Goal: Book appointment/travel/reservation

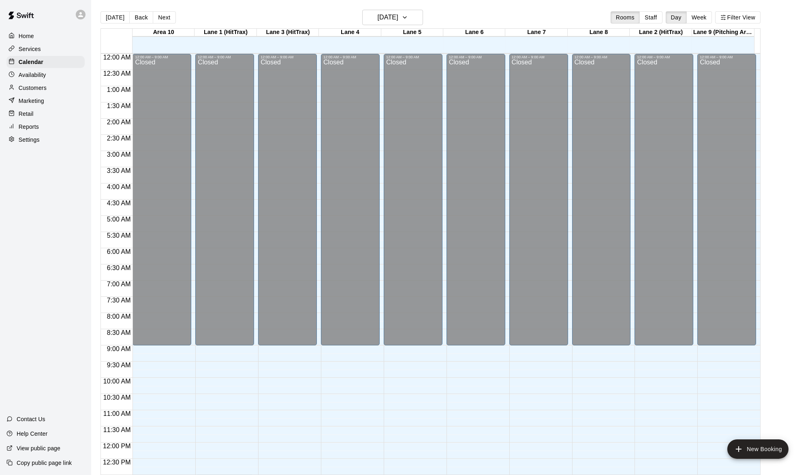
scroll to position [310, 0]
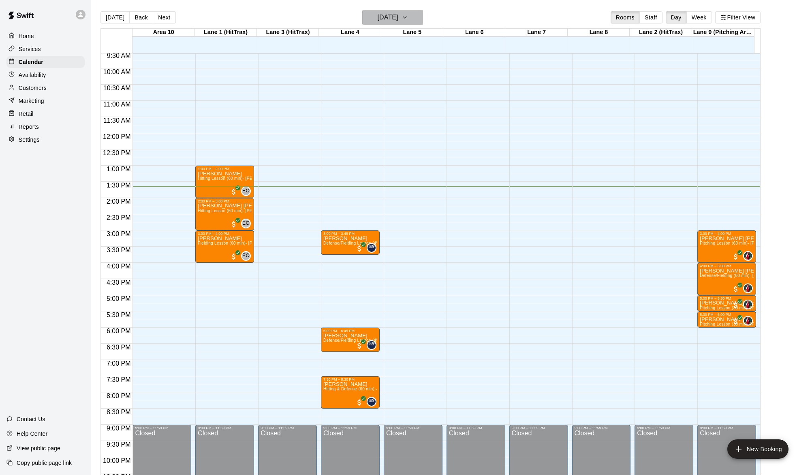
click at [408, 19] on icon "button" at bounding box center [405, 18] width 6 height 10
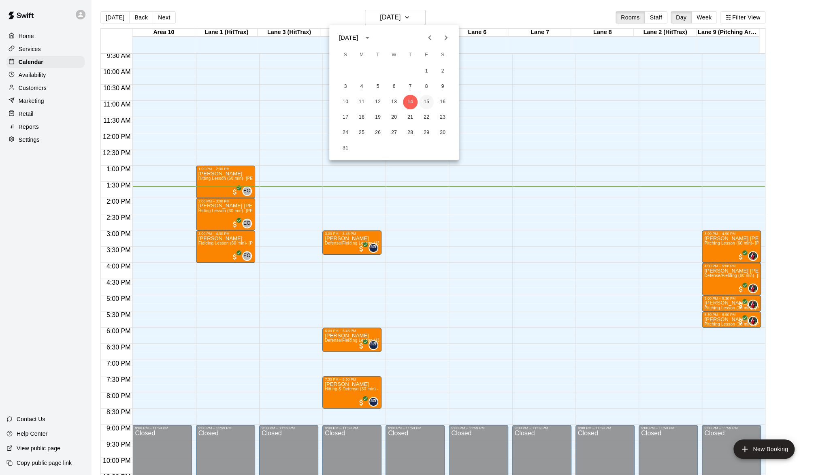
click at [422, 107] on button "15" at bounding box center [426, 102] width 15 height 15
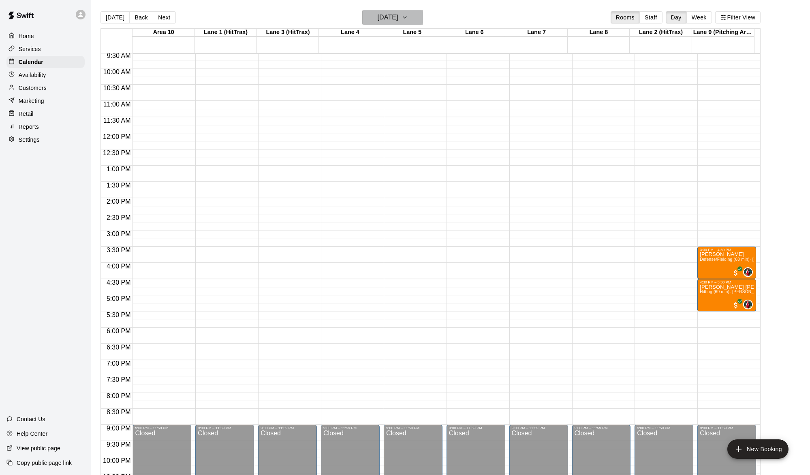
click at [408, 15] on icon "button" at bounding box center [405, 18] width 6 height 10
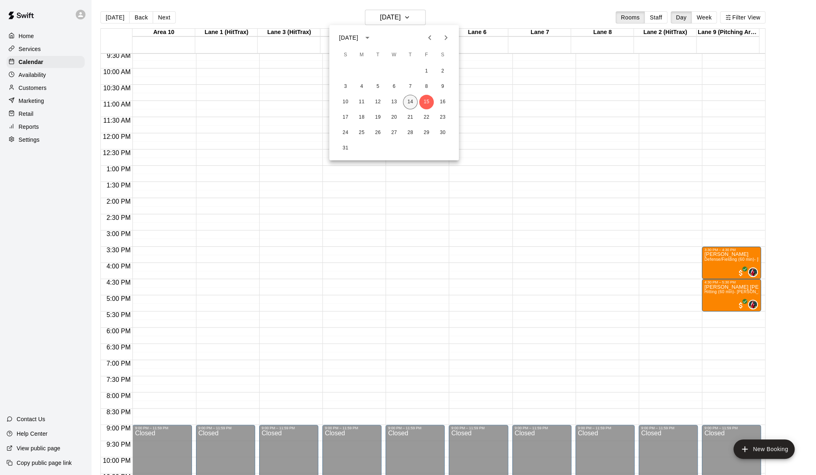
click at [406, 100] on button "14" at bounding box center [410, 102] width 15 height 15
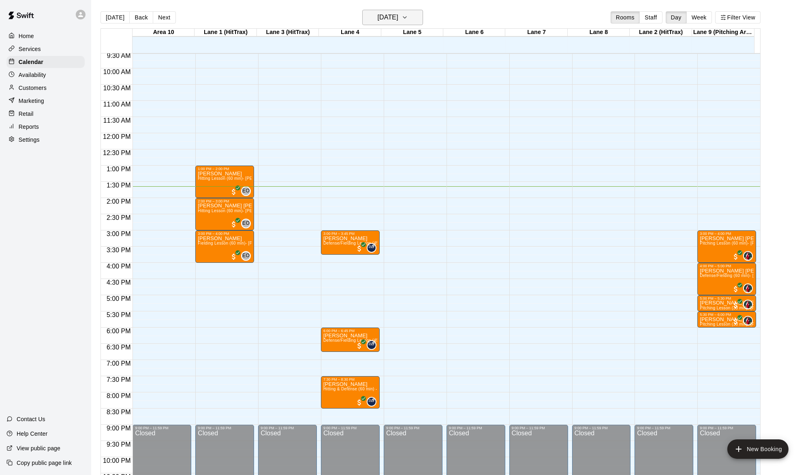
click at [408, 15] on icon "button" at bounding box center [405, 18] width 6 height 10
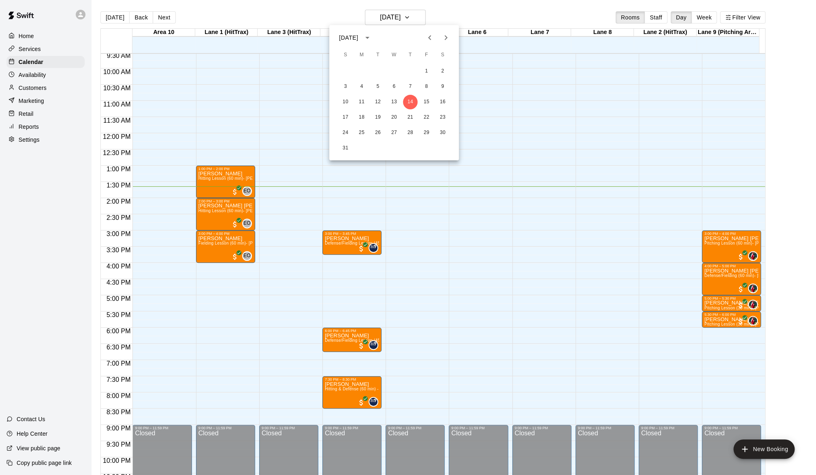
click at [420, 15] on div at bounding box center [408, 237] width 816 height 475
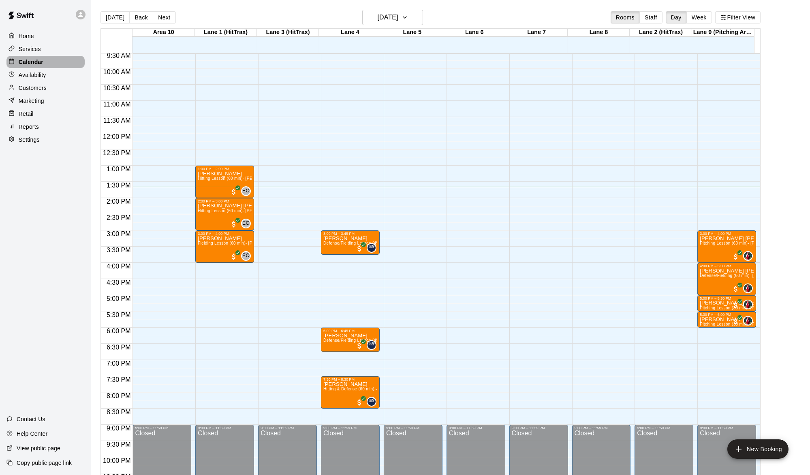
click at [40, 64] on p "Calendar" at bounding box center [31, 62] width 25 height 8
click at [408, 14] on icon "button" at bounding box center [405, 18] width 6 height 10
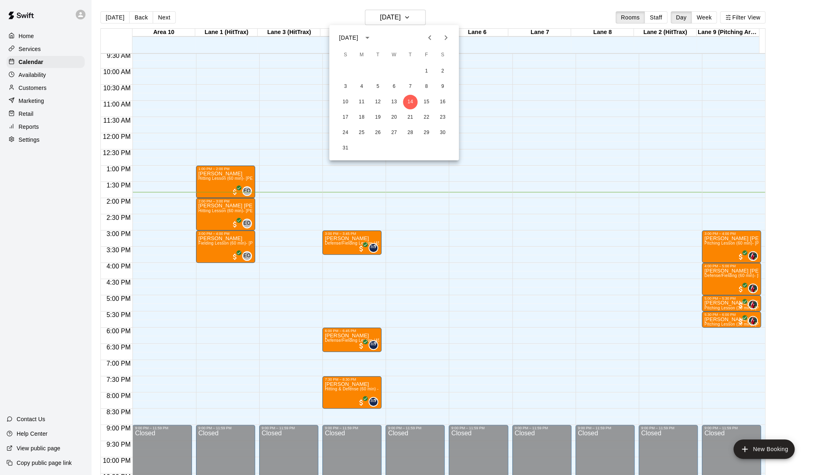
click at [504, 14] on div at bounding box center [408, 237] width 816 height 475
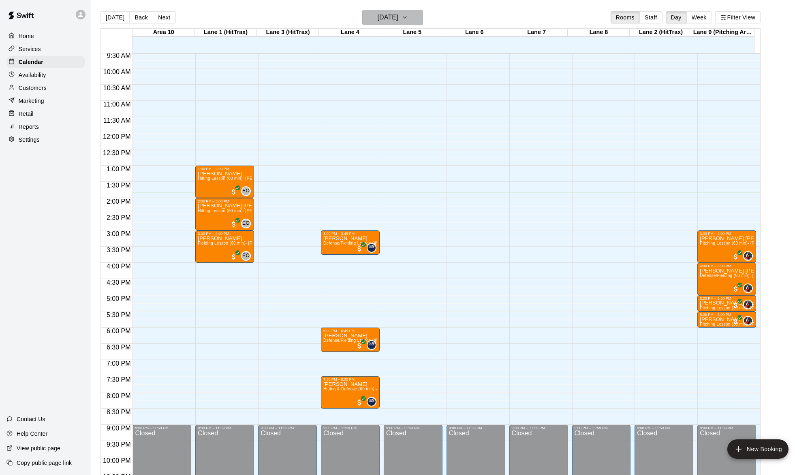
click at [408, 13] on icon "button" at bounding box center [405, 18] width 6 height 10
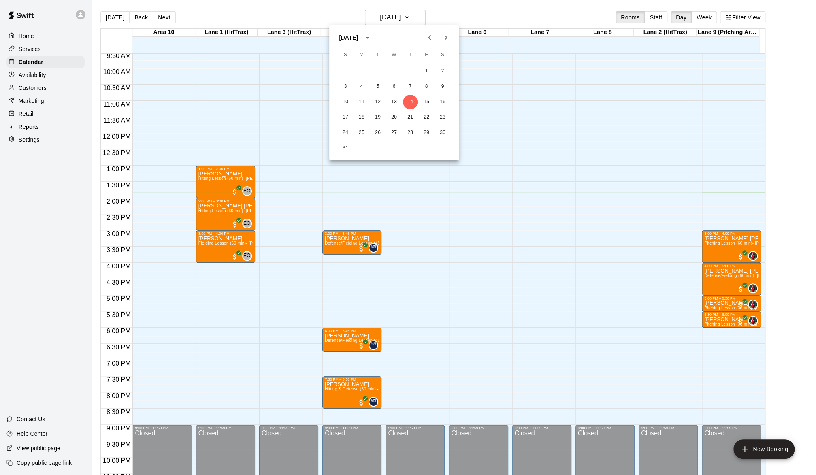
click at [421, 14] on div at bounding box center [408, 237] width 816 height 475
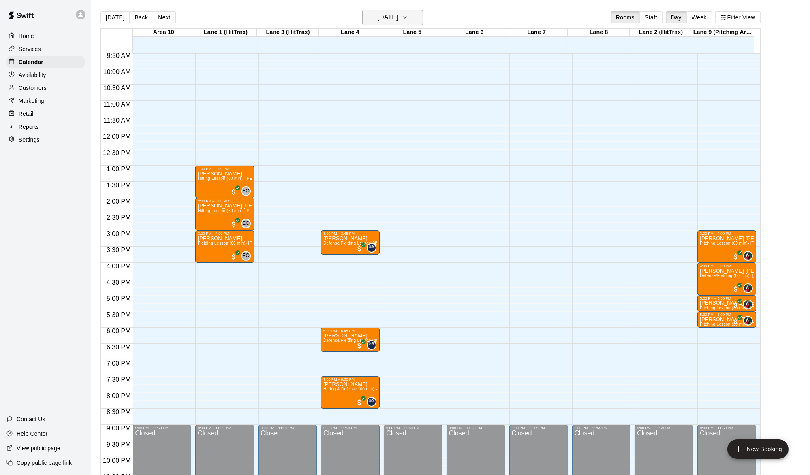
click at [408, 14] on icon "button" at bounding box center [405, 18] width 6 height 10
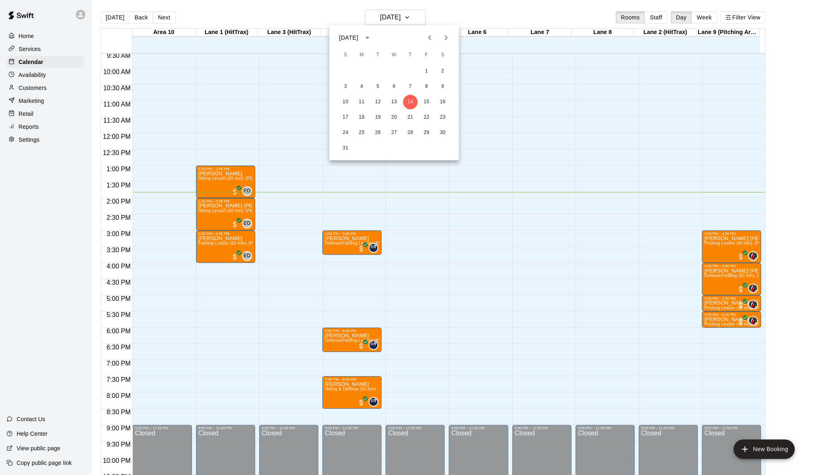
click at [419, 14] on div at bounding box center [408, 237] width 816 height 475
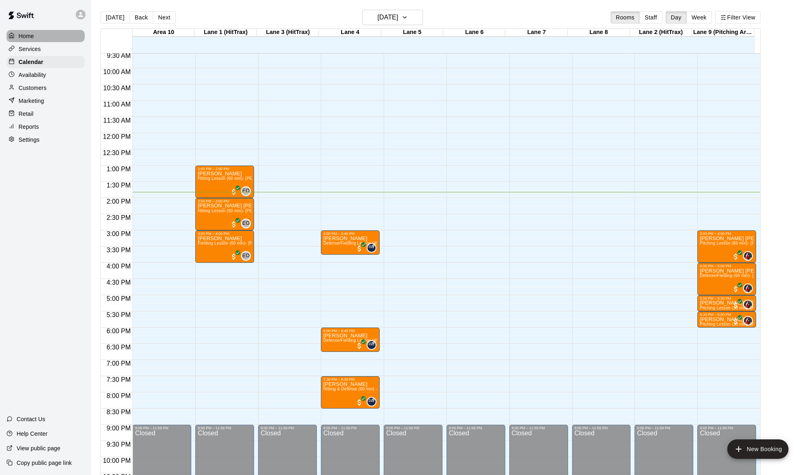
click at [28, 33] on p "Home" at bounding box center [26, 36] width 15 height 8
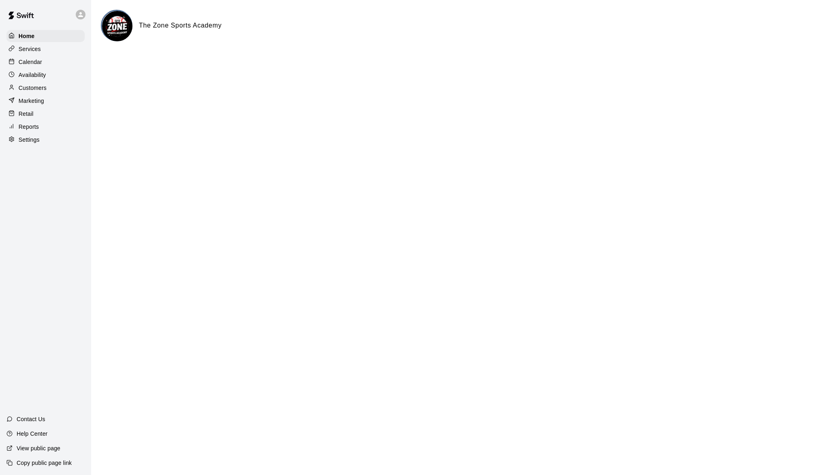
click at [39, 78] on p "Availability" at bounding box center [33, 75] width 28 height 8
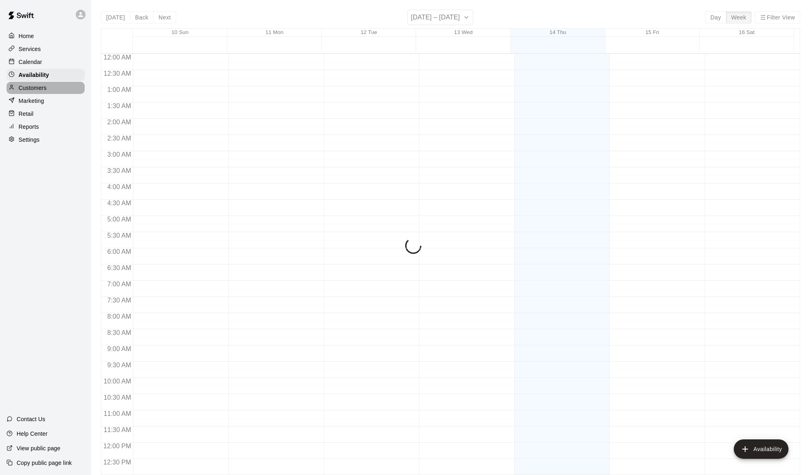
scroll to position [347, 0]
click at [36, 91] on p "Customers" at bounding box center [33, 88] width 28 height 8
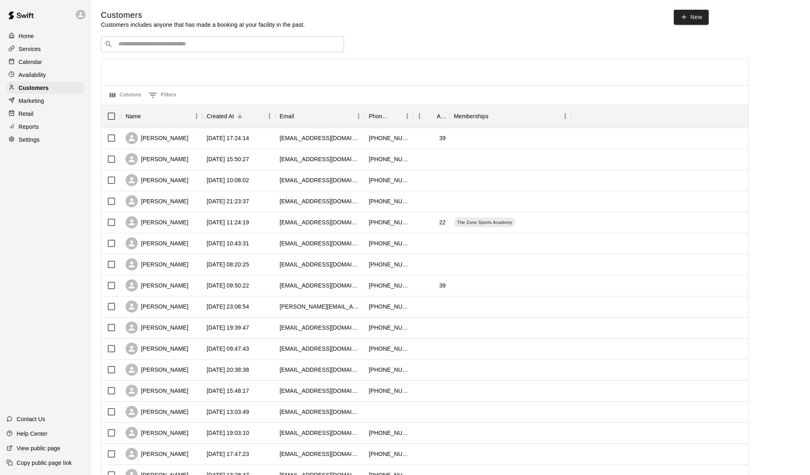
click at [25, 38] on p "Home" at bounding box center [26, 36] width 15 height 8
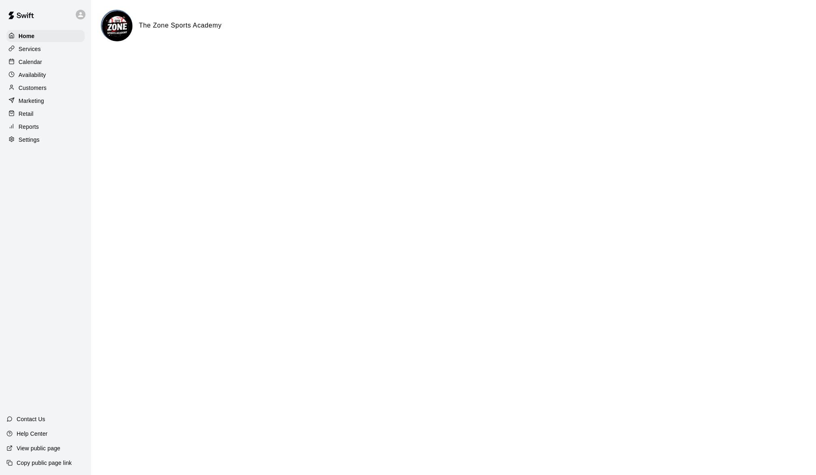
click at [34, 65] on p "Calendar" at bounding box center [30, 62] width 23 height 8
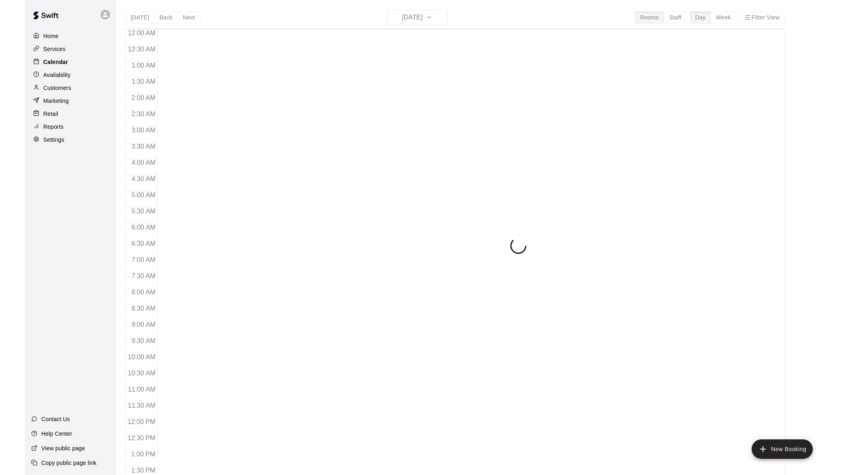
scroll to position [322, 0]
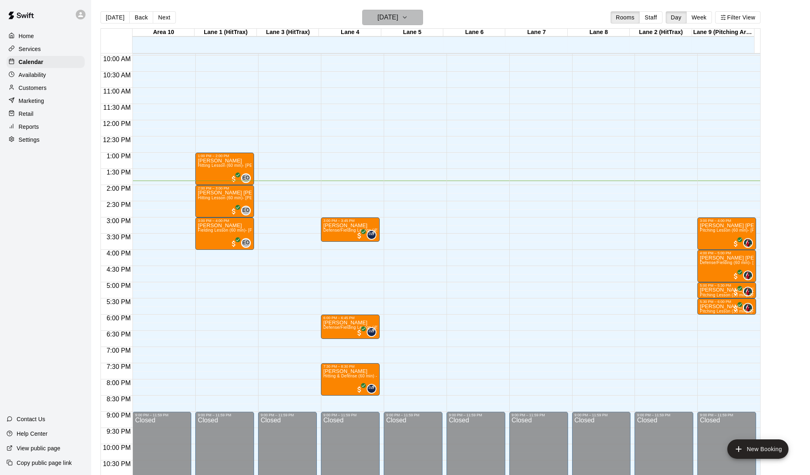
click at [408, 15] on icon "button" at bounding box center [405, 18] width 6 height 10
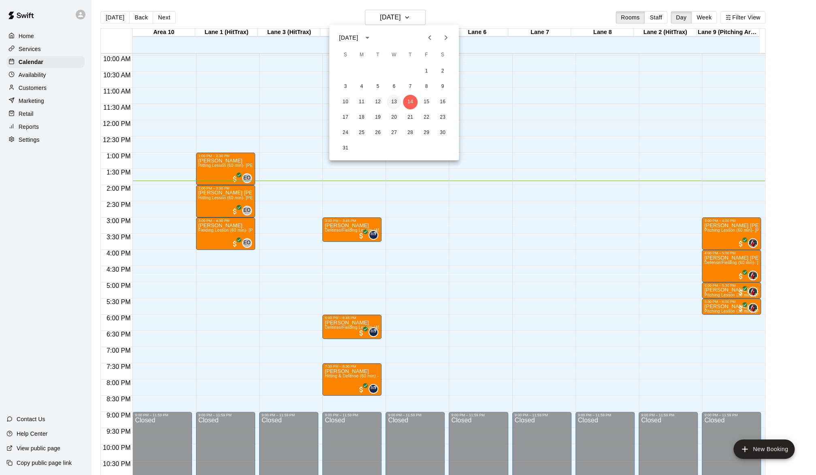
click at [395, 99] on button "13" at bounding box center [394, 102] width 15 height 15
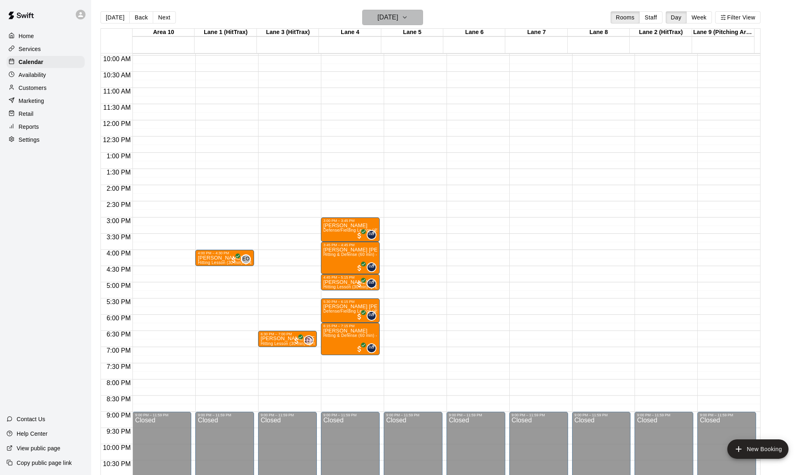
click at [408, 19] on icon "button" at bounding box center [405, 18] width 6 height 10
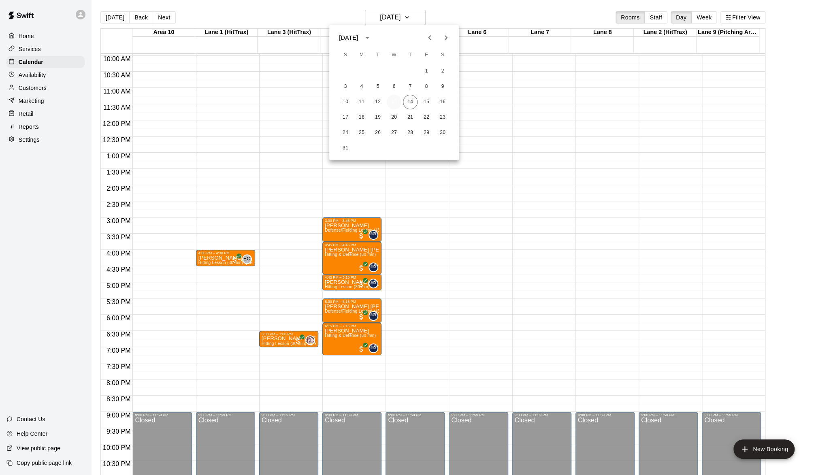
click at [397, 97] on button "13" at bounding box center [394, 102] width 15 height 15
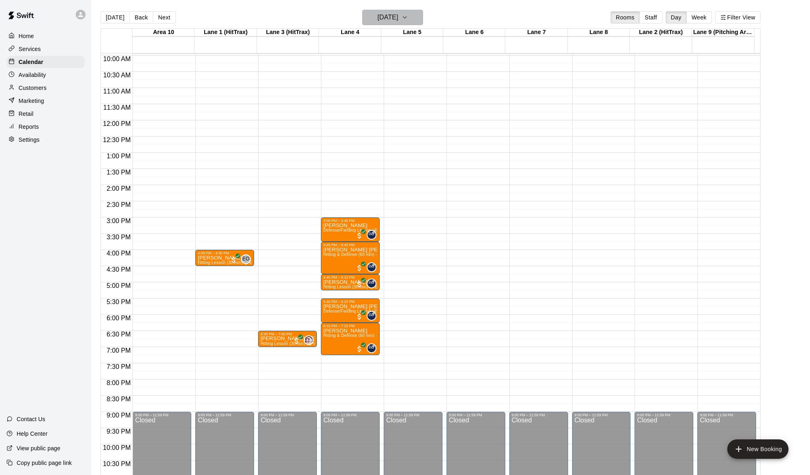
click at [419, 16] on button "[DATE]" at bounding box center [392, 17] width 61 height 15
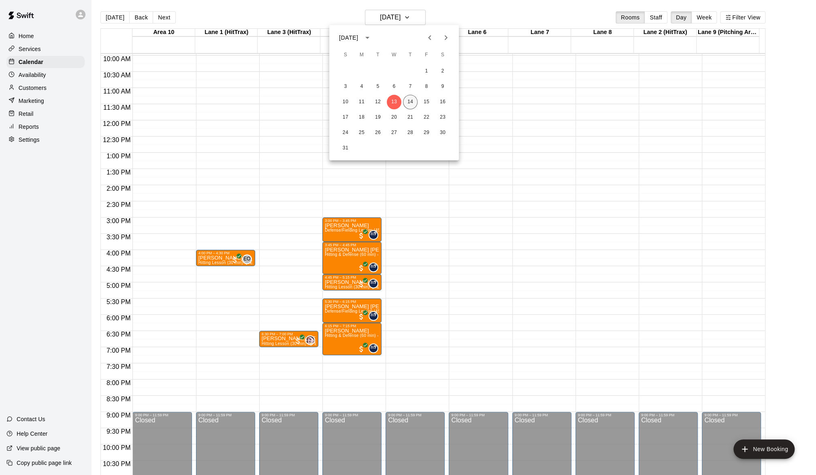
click at [411, 97] on button "14" at bounding box center [410, 102] width 15 height 15
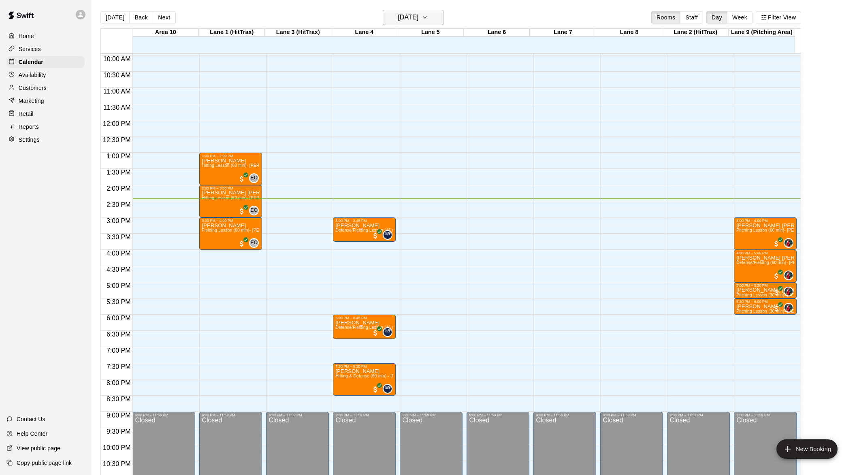
click at [428, 13] on icon "button" at bounding box center [425, 18] width 6 height 10
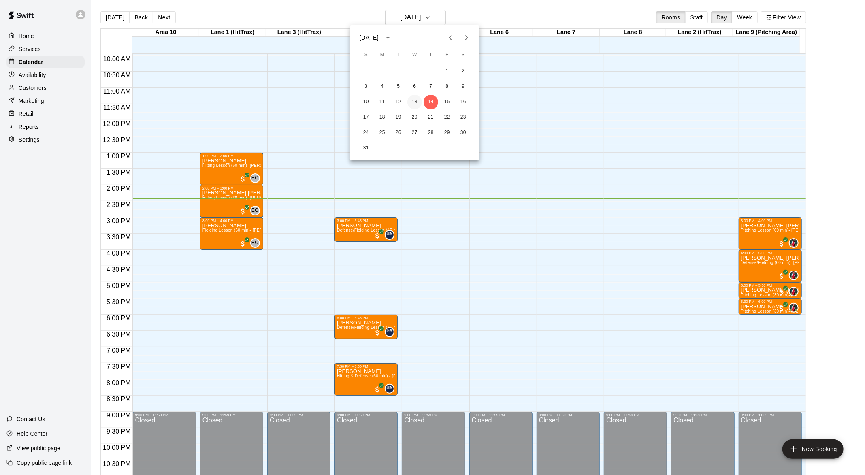
click at [413, 98] on button "13" at bounding box center [415, 102] width 15 height 15
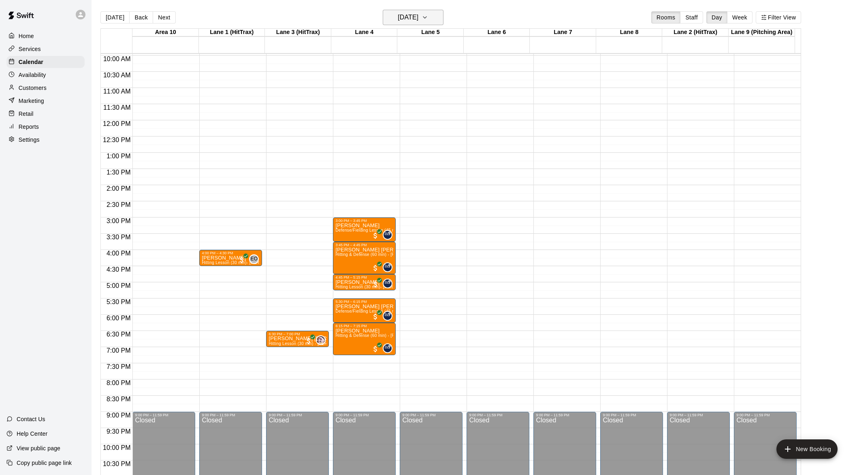
click at [428, 14] on icon "button" at bounding box center [425, 18] width 6 height 10
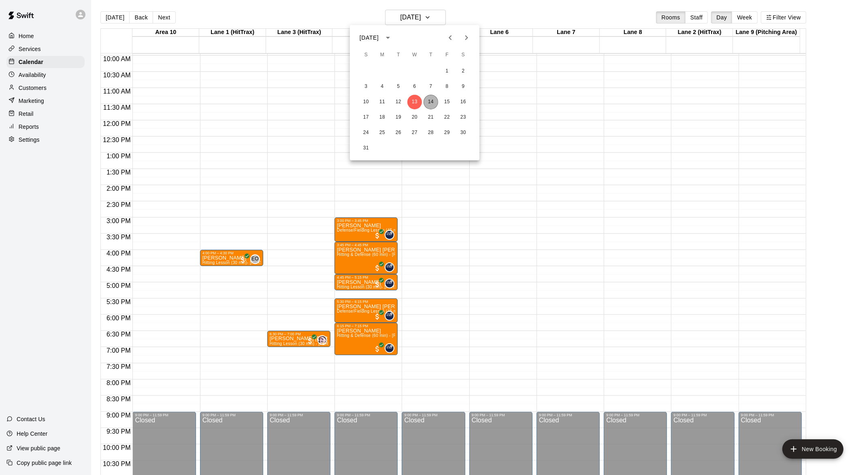
click at [432, 96] on button "14" at bounding box center [431, 102] width 15 height 15
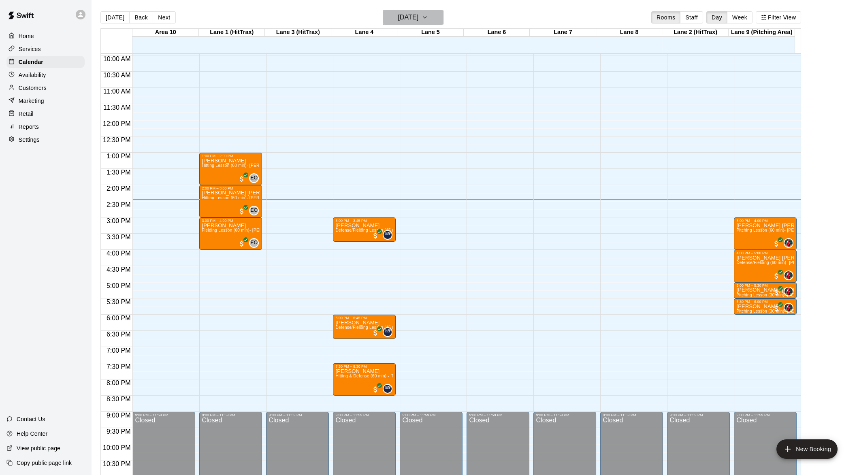
click at [428, 15] on icon "button" at bounding box center [425, 18] width 6 height 10
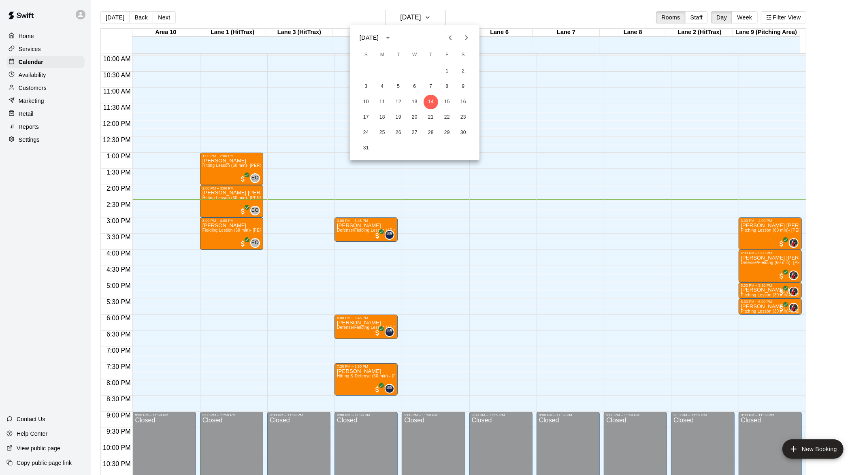
click at [449, 12] on div at bounding box center [432, 237] width 865 height 475
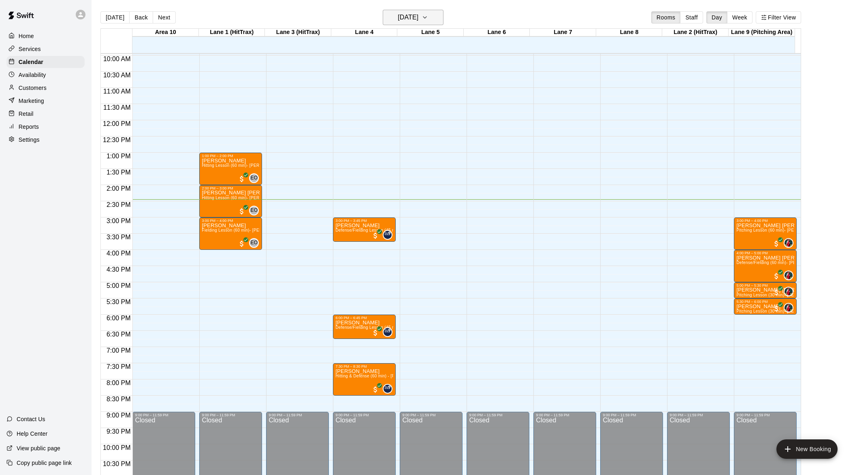
click at [428, 14] on icon "button" at bounding box center [425, 18] width 6 height 10
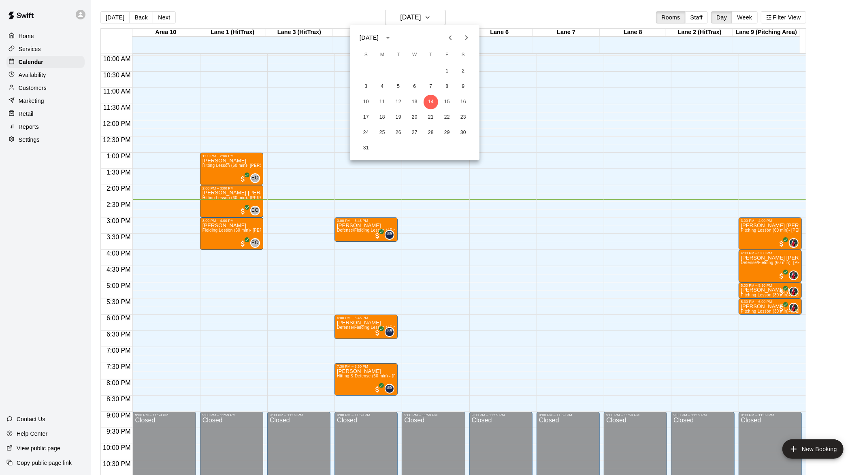
click at [440, 13] on div at bounding box center [432, 237] width 865 height 475
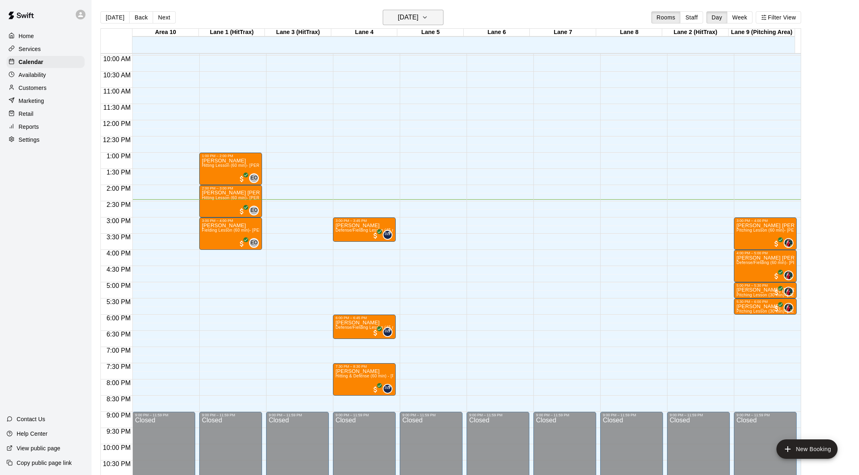
click at [428, 15] on icon "button" at bounding box center [425, 18] width 6 height 10
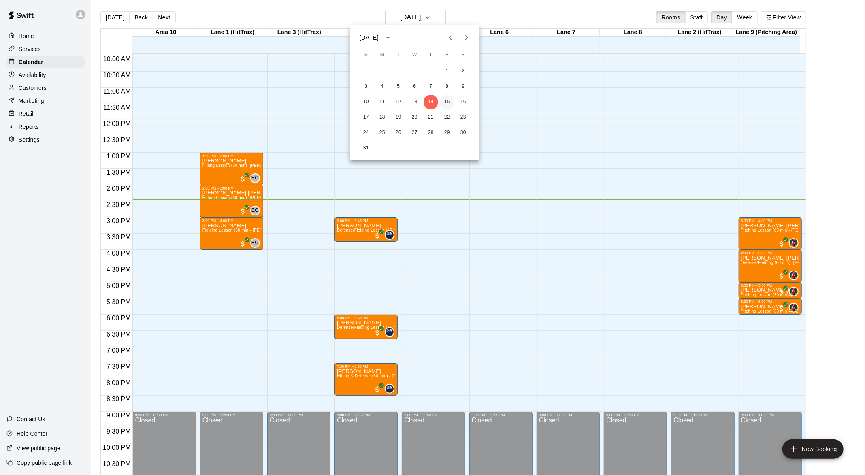
click at [445, 98] on button "15" at bounding box center [447, 102] width 15 height 15
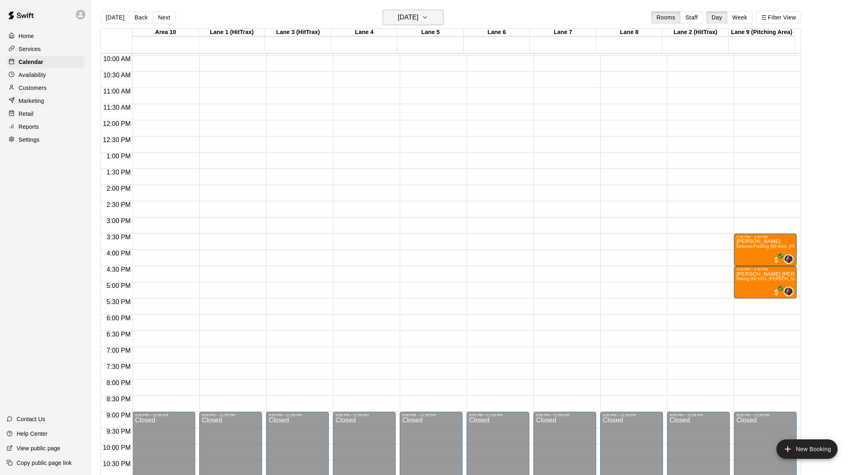
click at [428, 19] on icon "button" at bounding box center [425, 18] width 6 height 10
click at [436, 95] on div "10 11 12 13 14 15 16" at bounding box center [415, 102] width 130 height 15
click at [433, 97] on button "14" at bounding box center [431, 102] width 15 height 15
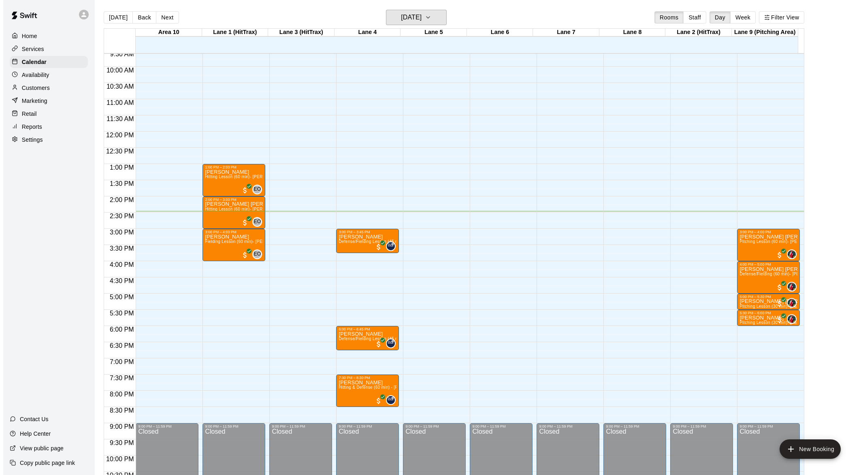
scroll to position [347, 0]
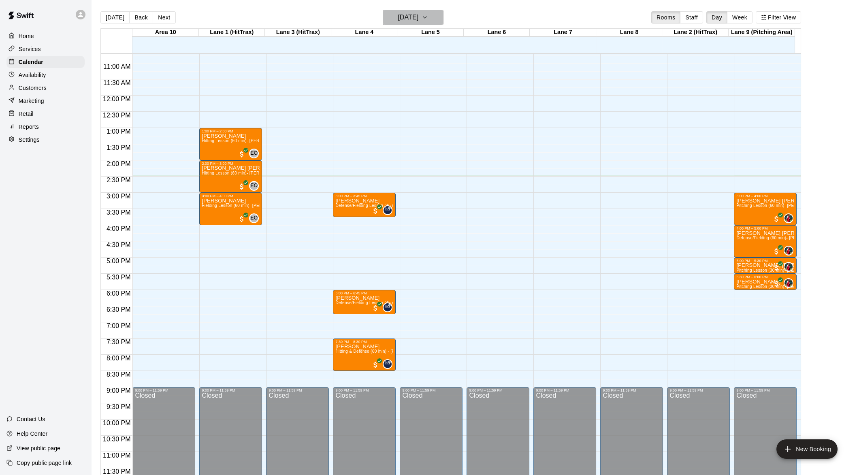
click at [428, 17] on icon "button" at bounding box center [425, 18] width 6 height 10
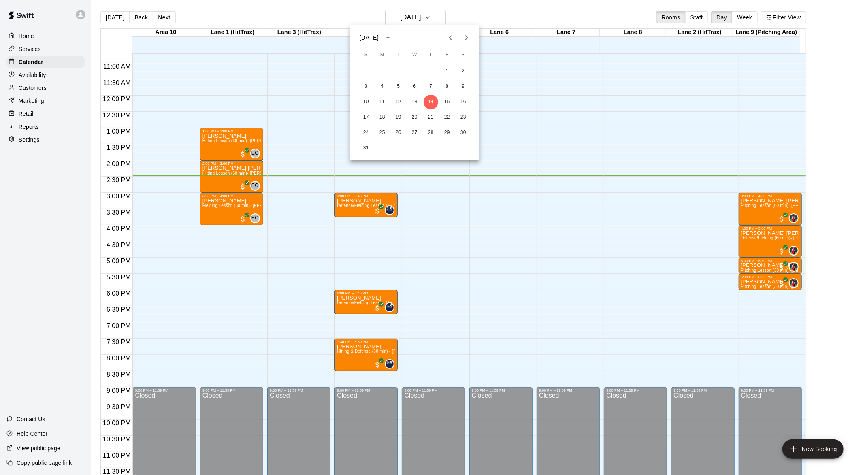
click at [361, 218] on div at bounding box center [432, 237] width 865 height 475
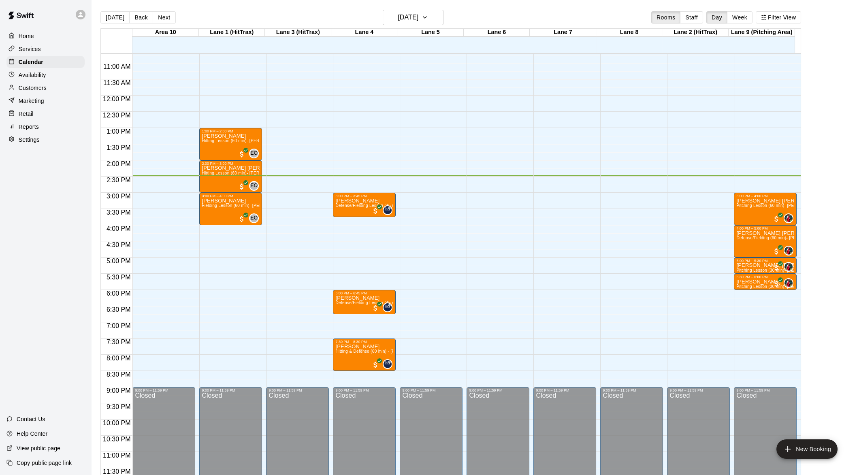
click at [361, 218] on div "12:00 AM – 9:00 AM Closed 3:00 PM – 3:45 PM [PERSON_NAME] Defense/Fielding Less…" at bounding box center [364, 96] width 63 height 778
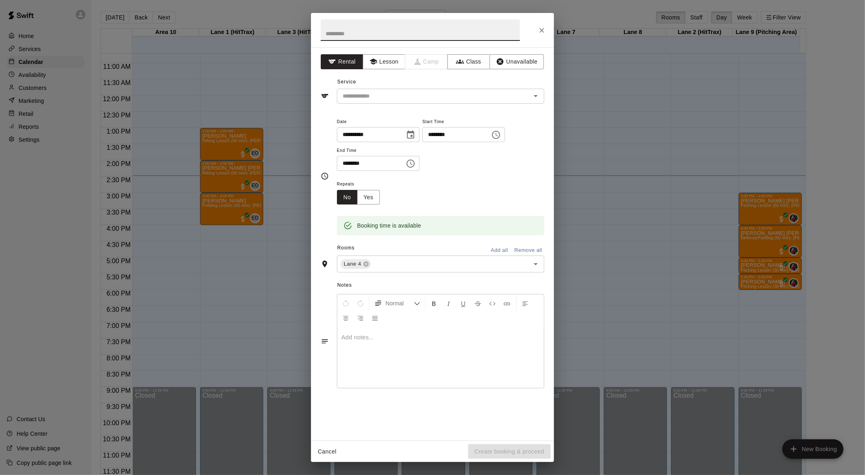
click at [415, 165] on icon "Choose time, selected time is 4:15 PM" at bounding box center [411, 164] width 8 height 8
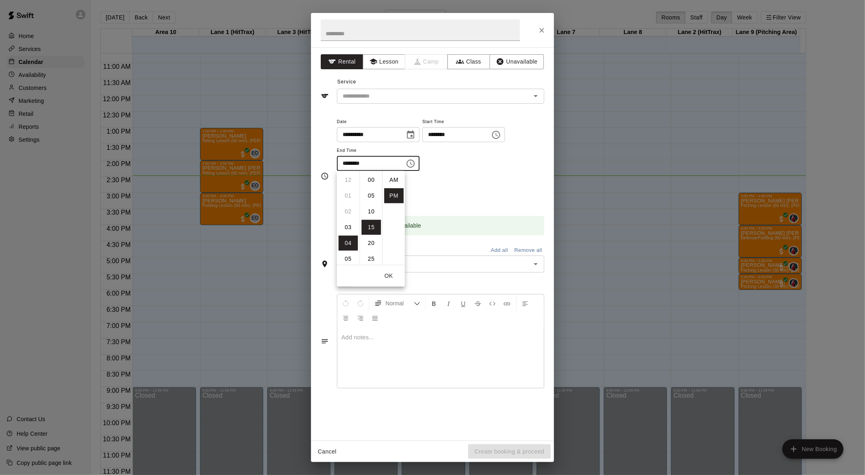
scroll to position [15, 0]
click at [372, 222] on li "30" at bounding box center [371, 227] width 19 height 15
type input "********"
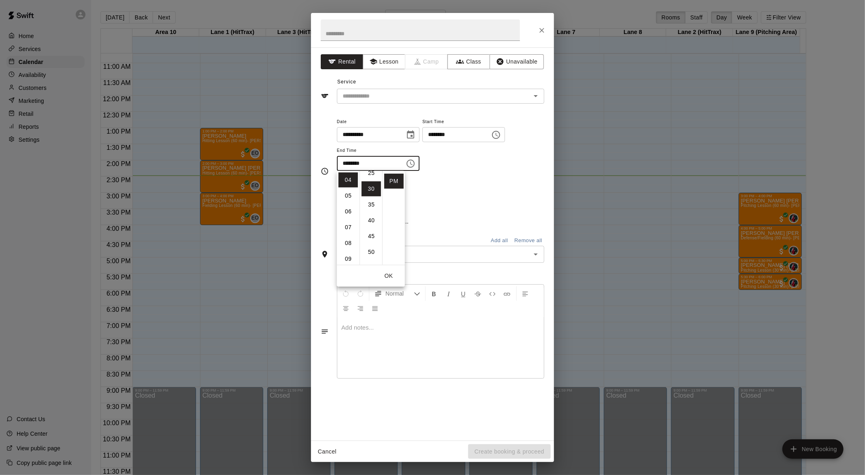
scroll to position [94, 0]
click at [443, 194] on div "Repeats No Yes" at bounding box center [440, 192] width 207 height 26
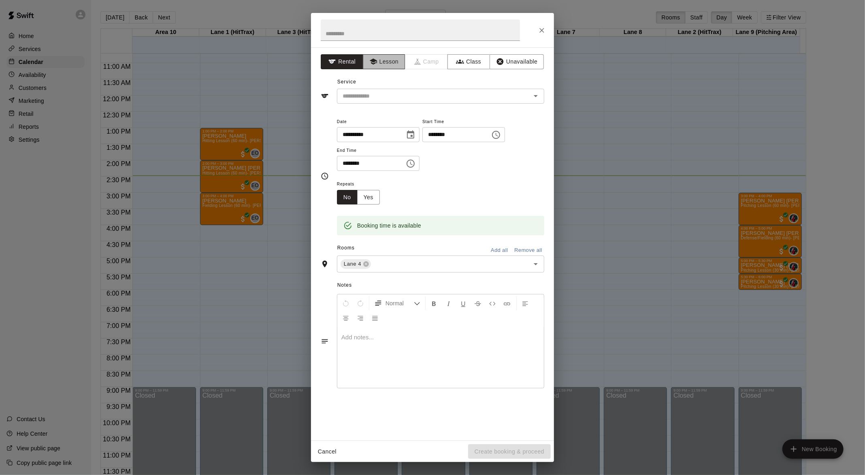
click at [395, 65] on button "Lesson" at bounding box center [384, 61] width 43 height 15
click at [533, 95] on icon "Open" at bounding box center [536, 96] width 10 height 10
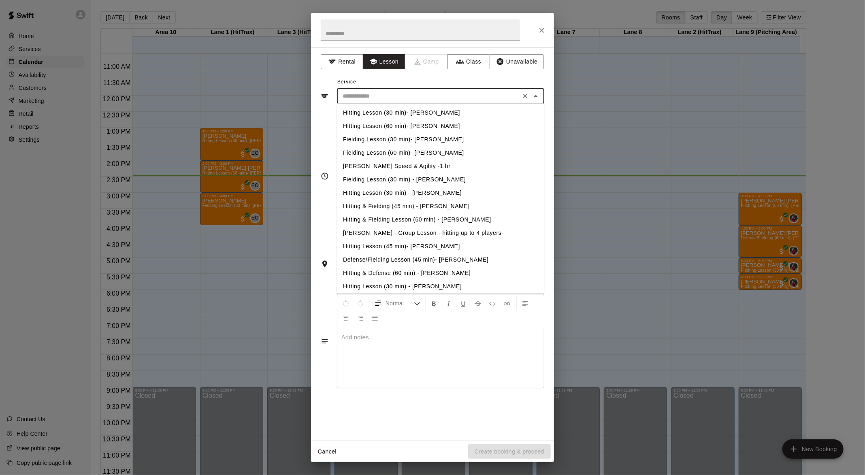
scroll to position [122, 0]
click at [440, 257] on li "Defense/Fielding Lesson (45 min)- [PERSON_NAME]" at bounding box center [440, 259] width 207 height 13
type input "**********"
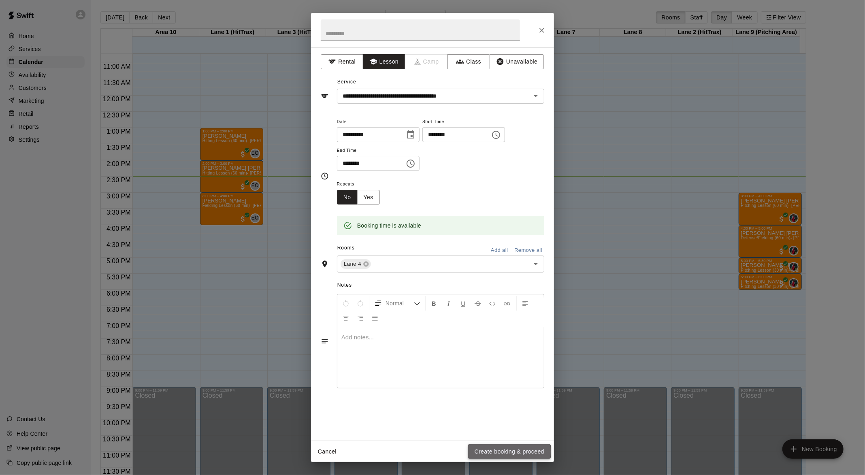
click at [496, 452] on button "Create booking & proceed" at bounding box center [509, 451] width 83 height 15
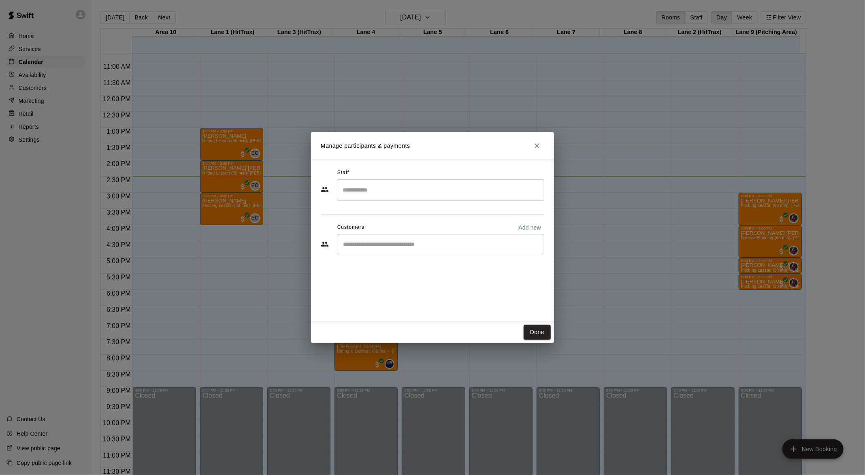
click at [489, 189] on input "Search staff" at bounding box center [441, 190] width 200 height 14
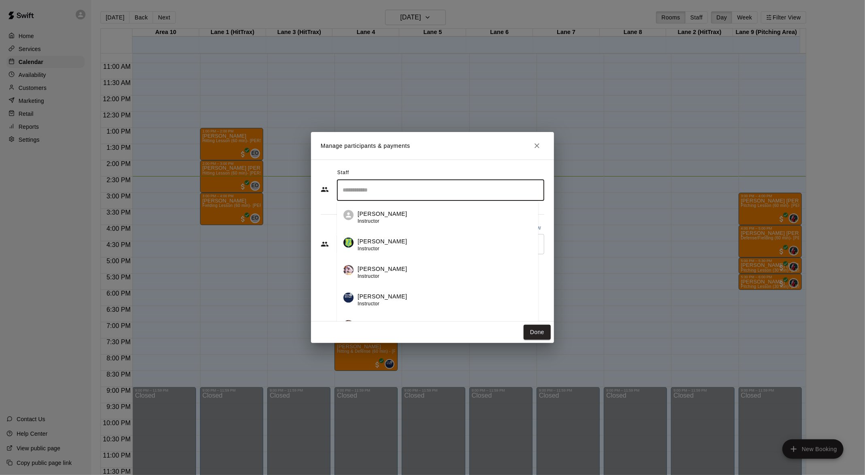
scroll to position [13, 0]
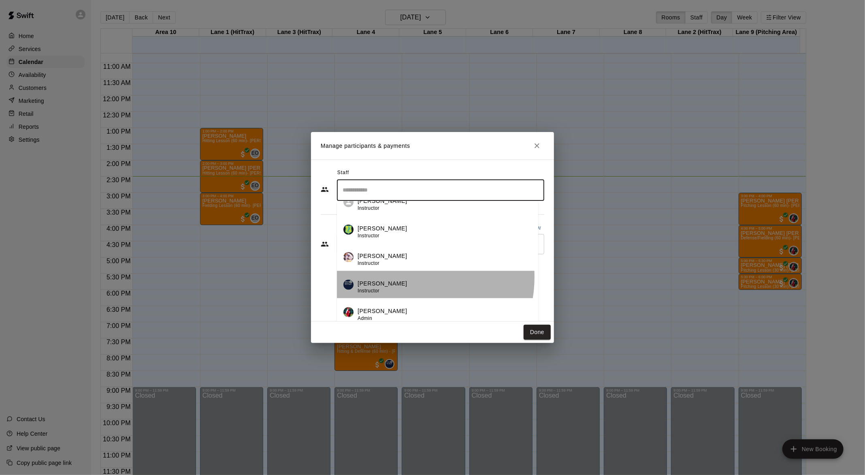
click at [403, 277] on li "[PERSON_NAME] Instructor" at bounding box center [437, 285] width 201 height 28
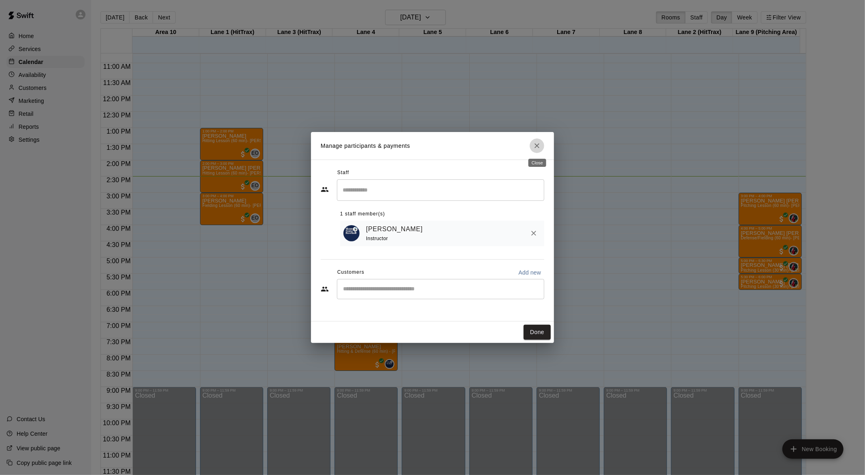
click at [534, 149] on icon "Close" at bounding box center [537, 146] width 8 height 8
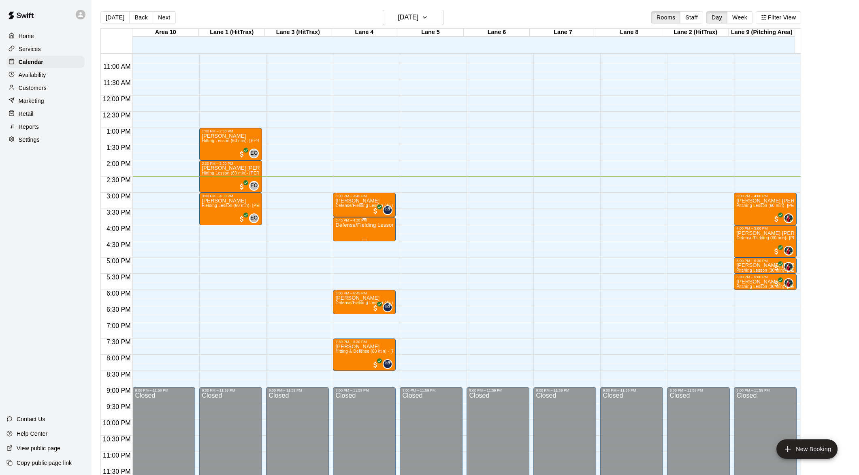
click at [364, 237] on div "Defense/Fielding Lesson (45 min)- [PERSON_NAME]" at bounding box center [364, 459] width 58 height 475
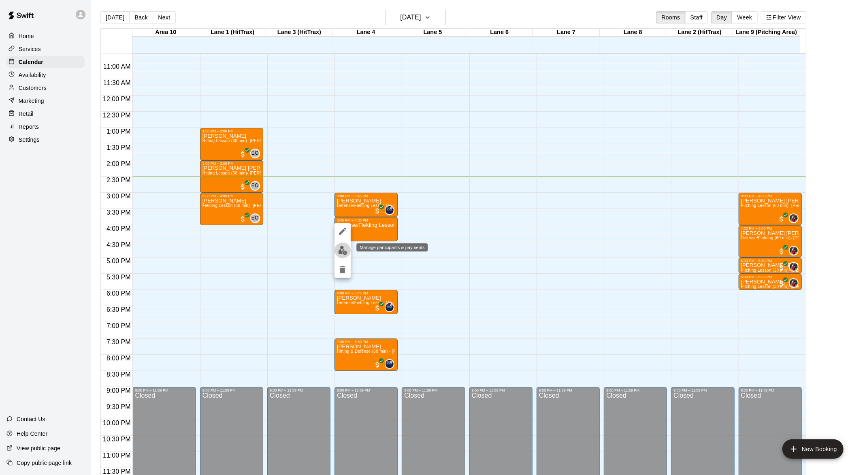
click at [345, 247] on img "edit" at bounding box center [342, 250] width 9 height 9
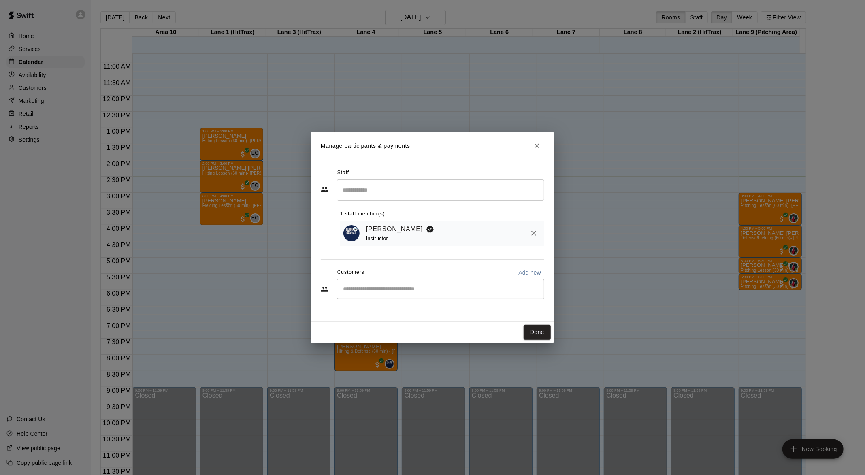
click at [378, 286] on input "Start typing to search customers..." at bounding box center [441, 289] width 200 height 8
click at [537, 143] on icon "Close" at bounding box center [537, 146] width 8 height 8
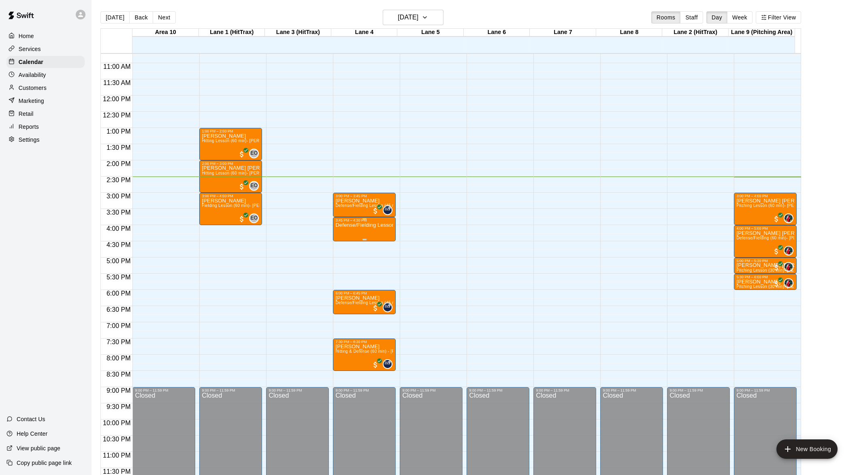
click at [386, 225] on p "Defense/Fielding Lesson (45 min)- [PERSON_NAME]" at bounding box center [364, 225] width 58 height 0
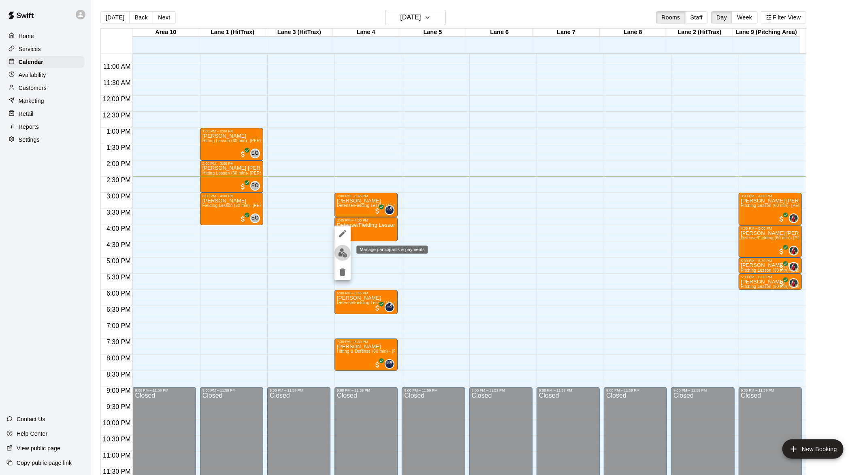
click at [339, 255] on img "edit" at bounding box center [342, 252] width 9 height 9
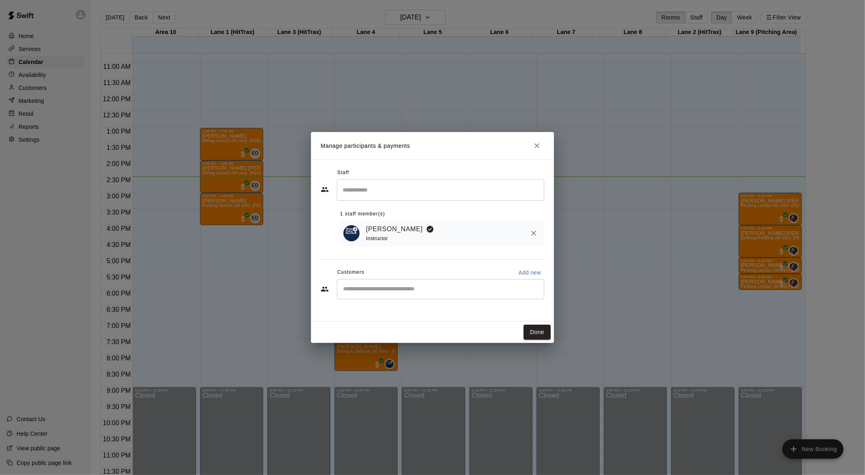
click at [360, 295] on div "​" at bounding box center [440, 289] width 207 height 20
type input "*****"
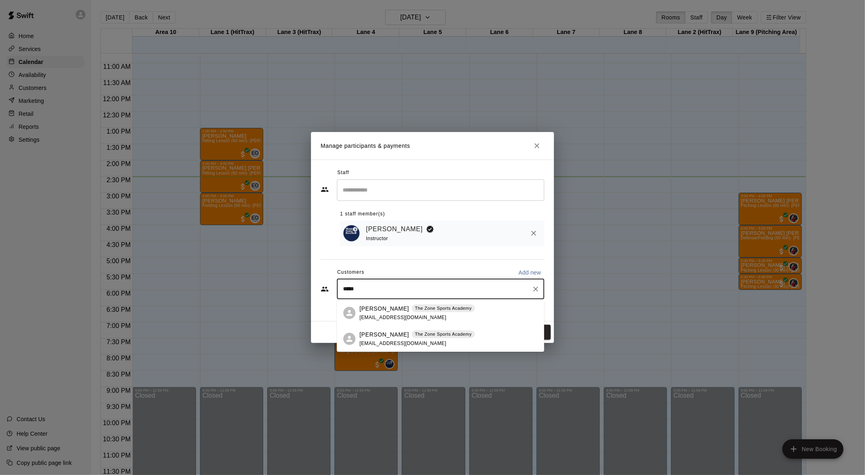
click at [376, 310] on p "[PERSON_NAME]" at bounding box center [384, 308] width 49 height 9
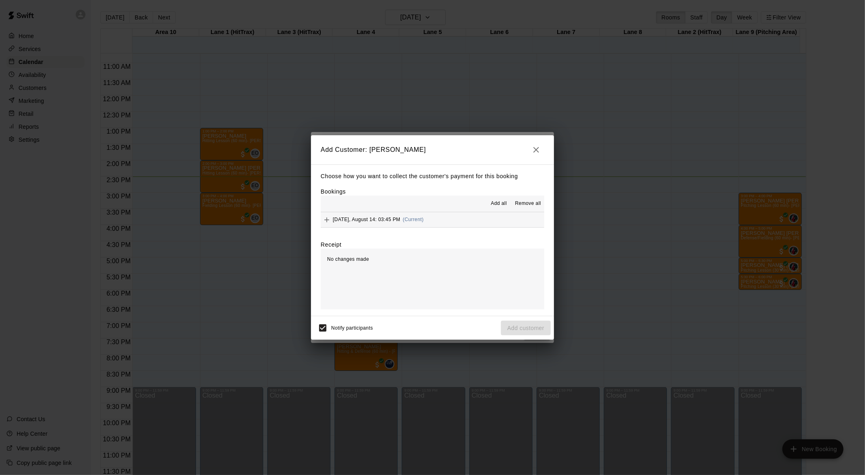
click at [320, 214] on div "Choose how you want to collect the customer's payment for this booking Bookings…" at bounding box center [432, 240] width 243 height 152
click at [325, 221] on icon "Add" at bounding box center [327, 220] width 8 height 8
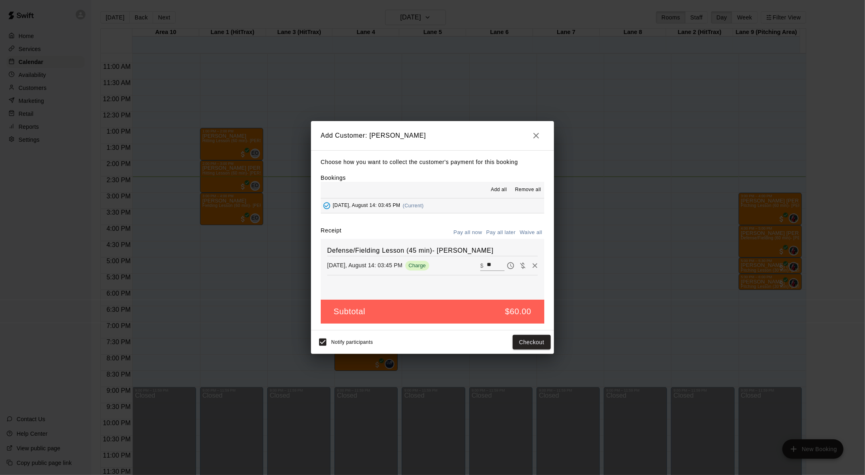
click at [489, 264] on input "**" at bounding box center [496, 266] width 18 height 11
click at [488, 264] on input "**" at bounding box center [496, 266] width 18 height 11
click at [531, 265] on icon "Remove" at bounding box center [535, 266] width 8 height 8
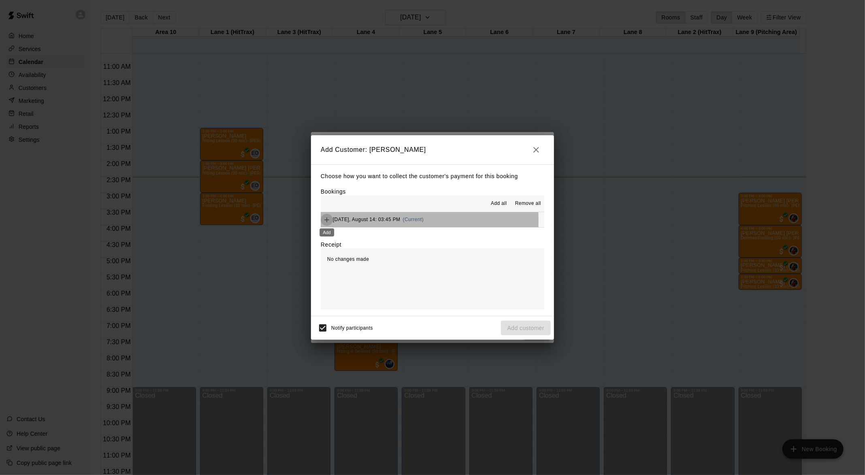
click at [328, 221] on icon "Add" at bounding box center [327, 220] width 8 height 8
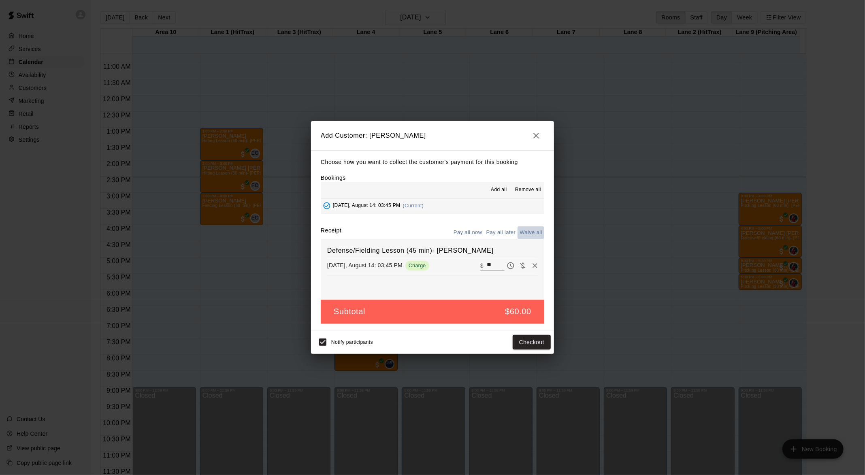
click at [523, 234] on button "Waive all" at bounding box center [531, 232] width 27 height 13
type input "*"
click at [505, 264] on button "Pay later" at bounding box center [511, 266] width 12 height 12
click at [487, 262] on input "*" at bounding box center [496, 266] width 18 height 11
click at [537, 135] on icon "button" at bounding box center [537, 136] width 6 height 6
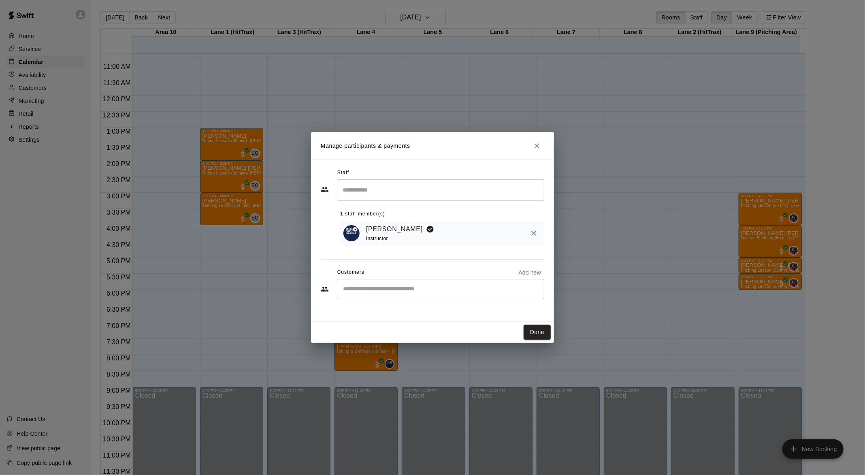
click at [384, 285] on div "​" at bounding box center [440, 289] width 207 height 20
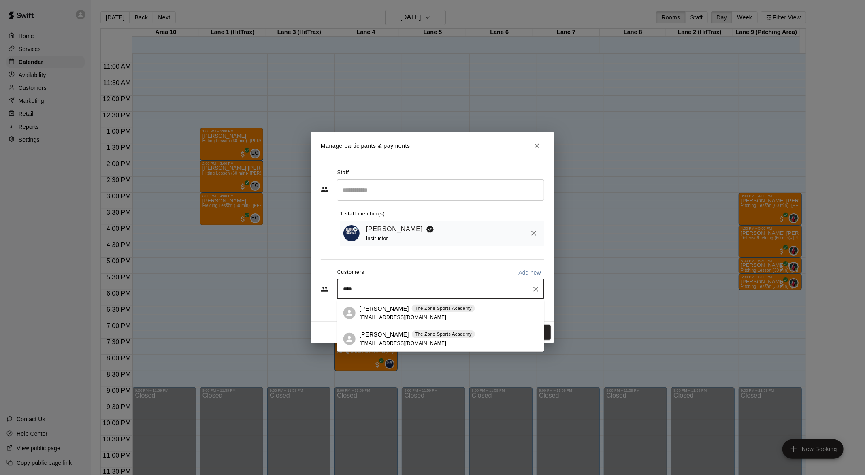
type input "*****"
click at [377, 309] on p "[PERSON_NAME]" at bounding box center [384, 308] width 49 height 9
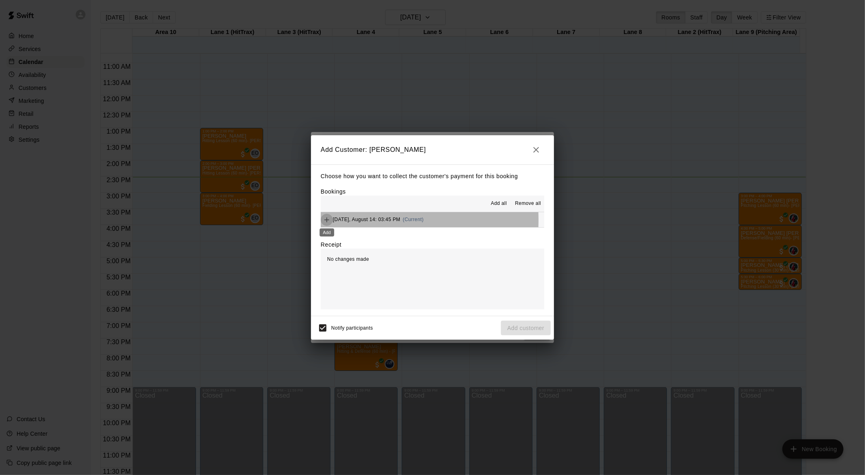
click at [327, 221] on icon "Add" at bounding box center [327, 220] width 5 height 5
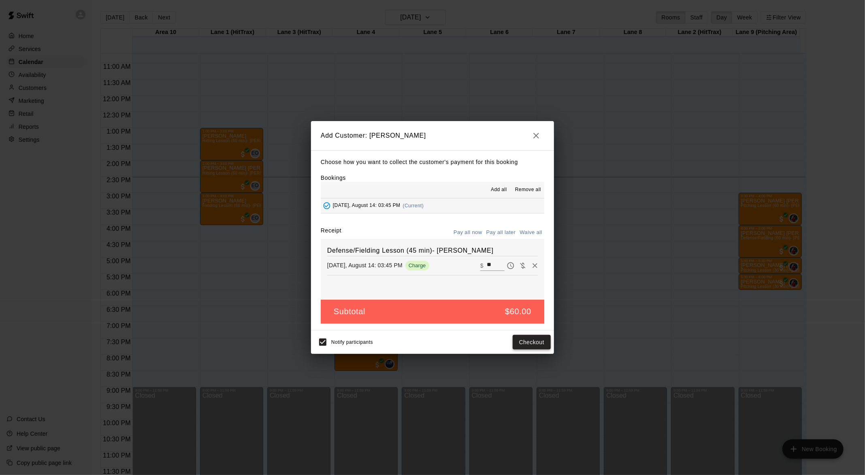
click at [528, 341] on button "Checkout" at bounding box center [532, 342] width 38 height 15
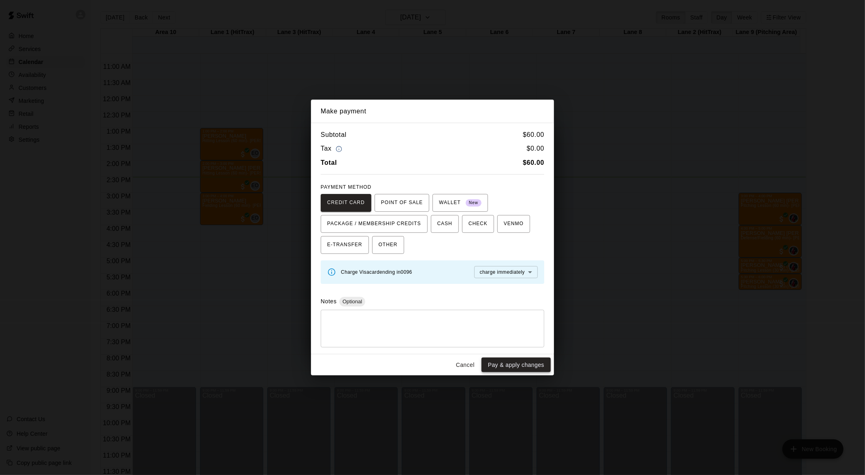
click at [522, 361] on button "Pay & apply changes" at bounding box center [516, 365] width 69 height 15
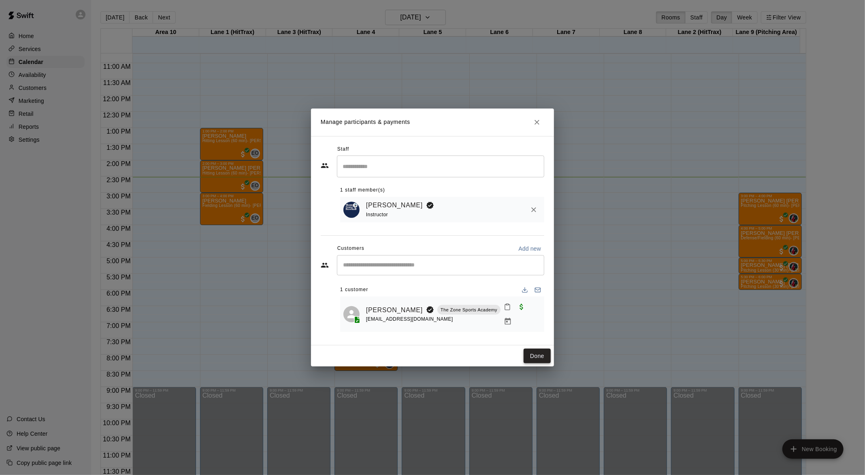
click at [532, 349] on button "Done" at bounding box center [537, 356] width 27 height 15
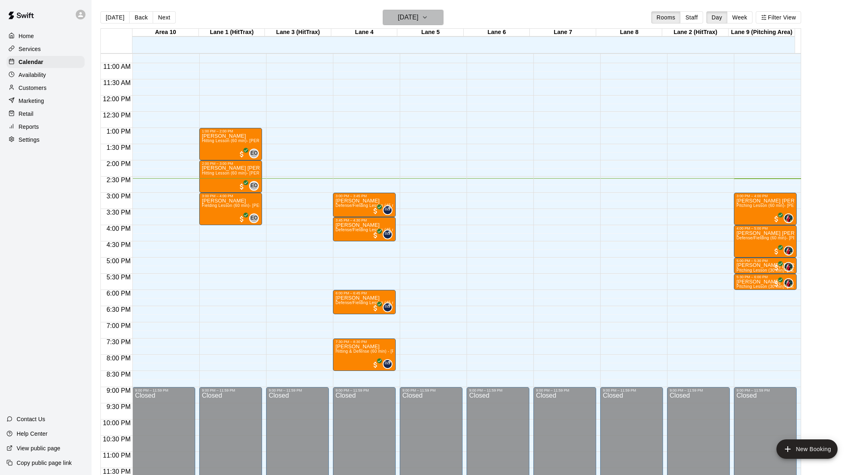
click at [428, 19] on icon "button" at bounding box center [425, 18] width 6 height 10
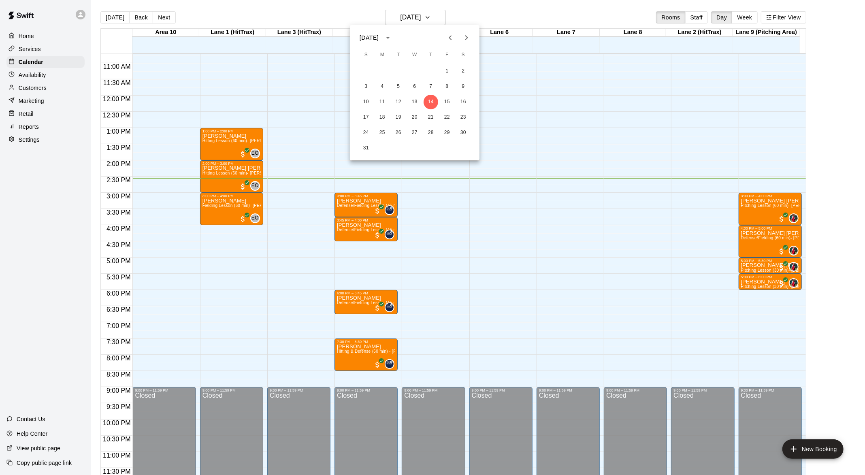
click at [446, 11] on div at bounding box center [432, 237] width 865 height 475
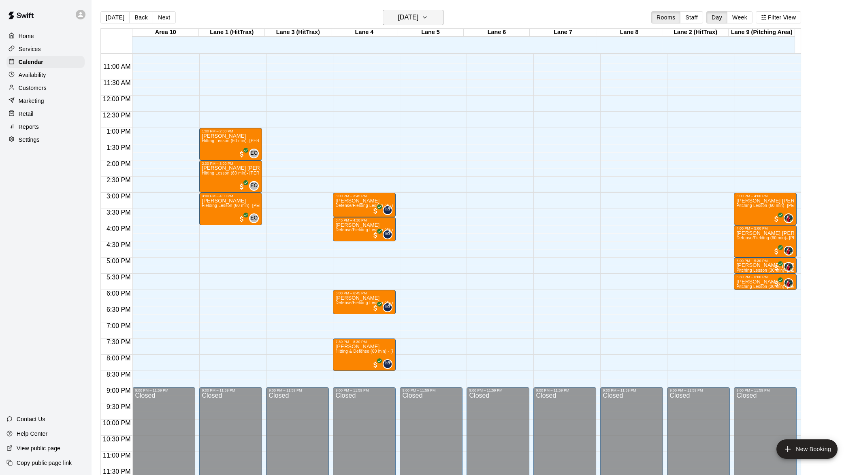
click at [428, 18] on icon "button" at bounding box center [425, 18] width 6 height 10
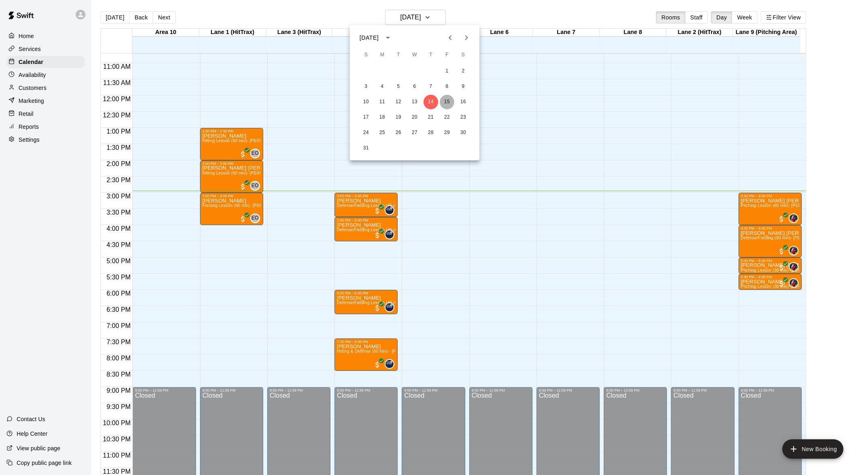
click at [442, 99] on button "15" at bounding box center [447, 102] width 15 height 15
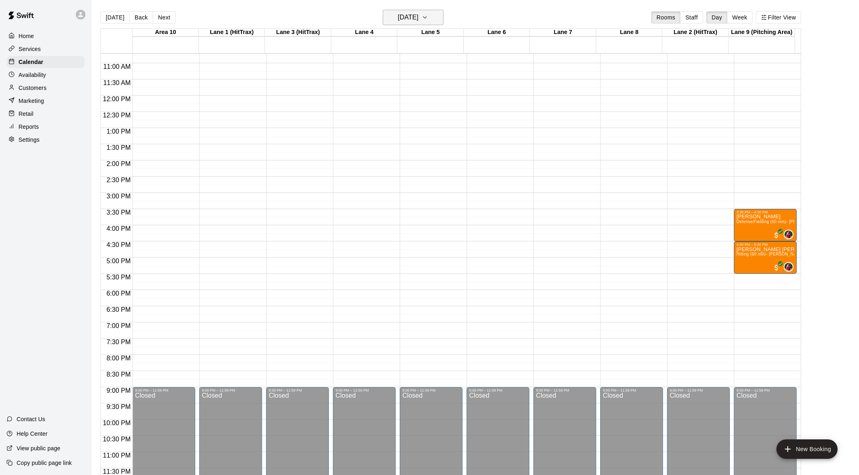
click at [428, 15] on icon "button" at bounding box center [425, 18] width 6 height 10
click at [382, 119] on button "18" at bounding box center [382, 117] width 15 height 15
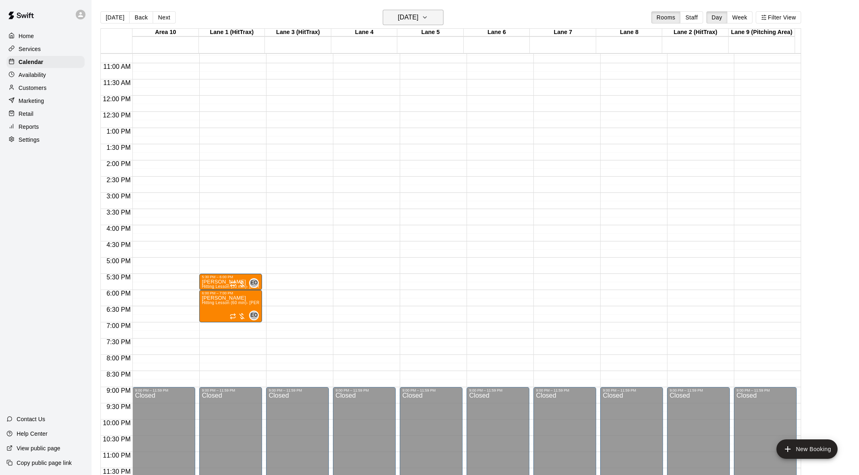
click at [428, 19] on icon "button" at bounding box center [425, 18] width 6 height 10
click at [401, 116] on button "19" at bounding box center [398, 117] width 15 height 15
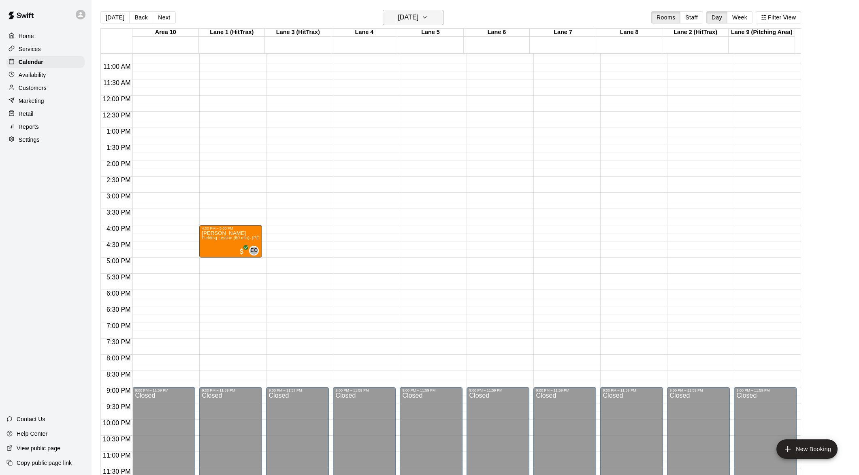
click at [428, 17] on icon "button" at bounding box center [425, 18] width 6 height 10
click at [414, 113] on button "20" at bounding box center [415, 117] width 15 height 15
click at [428, 15] on icon "button" at bounding box center [425, 18] width 6 height 10
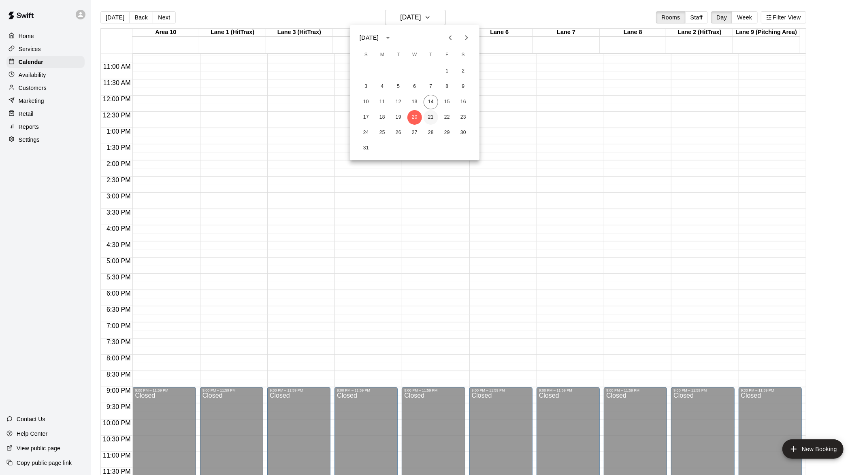
click at [432, 114] on button "21" at bounding box center [431, 117] width 15 height 15
click at [428, 20] on icon "button" at bounding box center [425, 18] width 6 height 10
click at [447, 117] on button "22" at bounding box center [447, 117] width 15 height 15
click at [438, 24] on button "[DATE]" at bounding box center [413, 17] width 61 height 15
click at [385, 116] on button "18" at bounding box center [382, 117] width 15 height 15
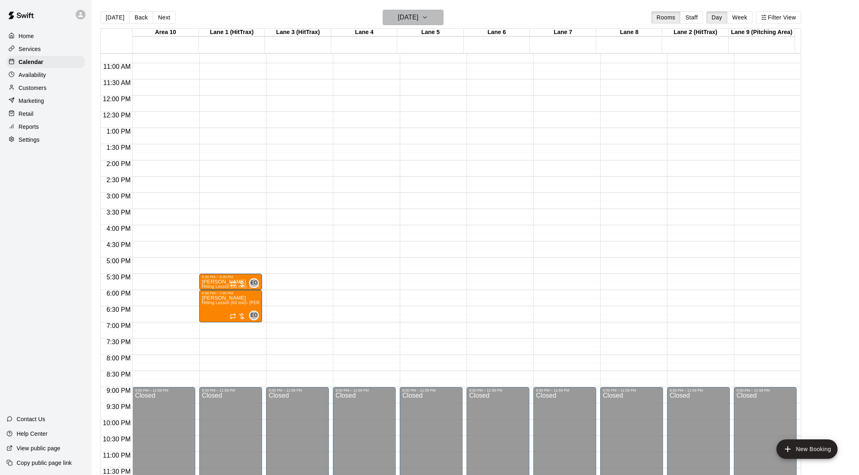
click at [435, 15] on button "[DATE]" at bounding box center [413, 17] width 61 height 15
click at [399, 98] on button "12" at bounding box center [398, 102] width 15 height 15
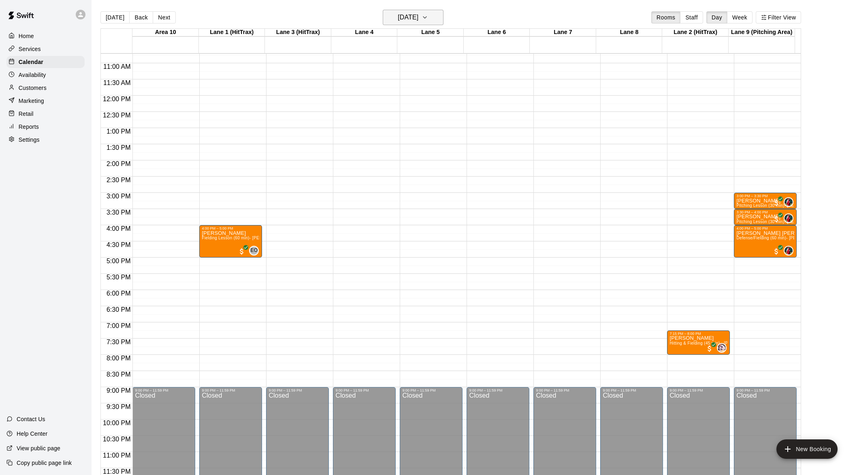
click at [428, 18] on icon "button" at bounding box center [425, 18] width 6 height 10
click at [429, 101] on button "14" at bounding box center [431, 102] width 15 height 15
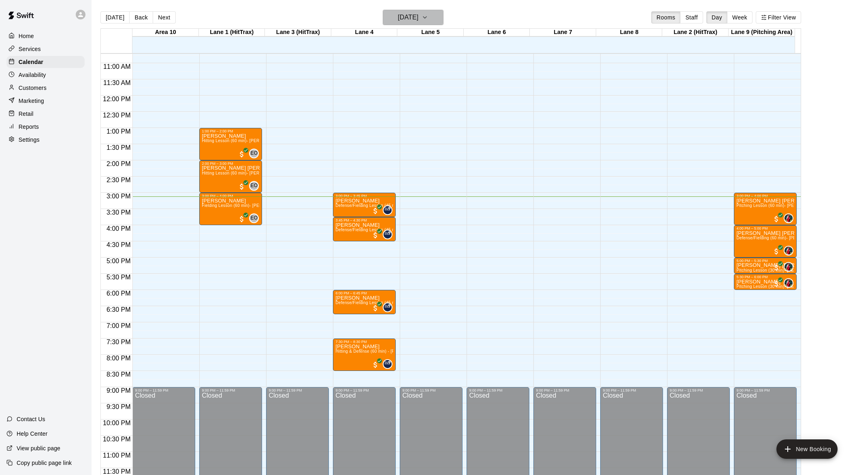
click at [428, 13] on icon "button" at bounding box center [425, 18] width 6 height 10
